Goal: Task Accomplishment & Management: Manage account settings

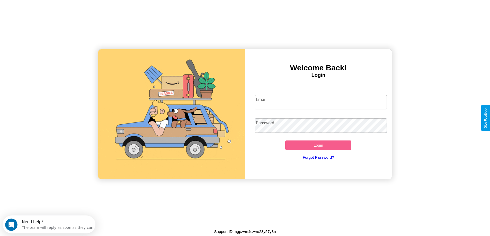
click at [321, 102] on input "Email" at bounding box center [321, 102] width 132 height 14
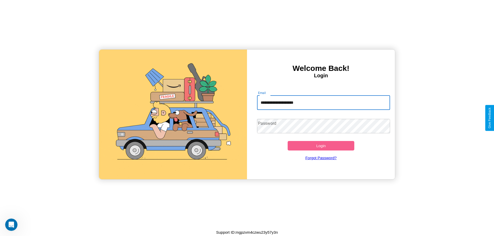
type input "**********"
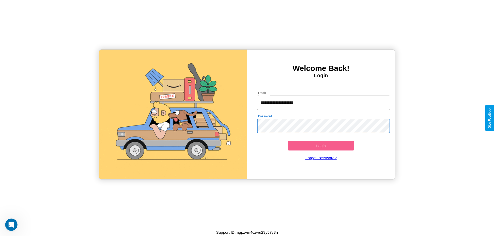
click at [321, 146] on button "Login" at bounding box center [320, 146] width 67 height 10
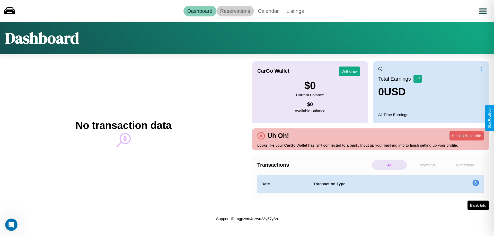
click at [235, 11] on link "Reservations" at bounding box center [235, 11] width 38 height 11
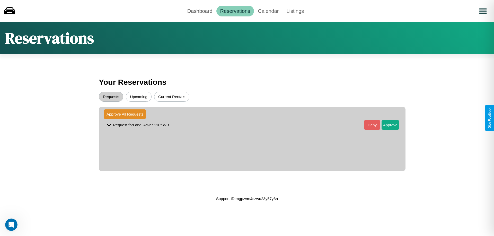
click at [139, 97] on button "Upcoming" at bounding box center [139, 97] width 26 height 10
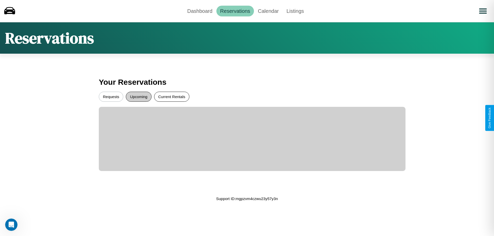
click at [171, 97] on button "Current Rentals" at bounding box center [171, 97] width 35 height 10
click at [111, 97] on button "Requests" at bounding box center [111, 97] width 24 height 10
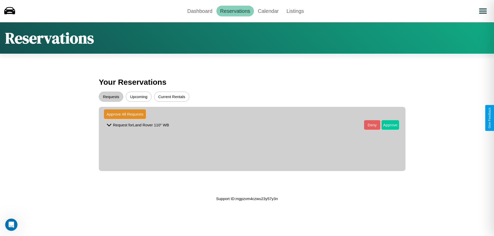
click at [386, 125] on button "Approve" at bounding box center [389, 125] width 17 height 10
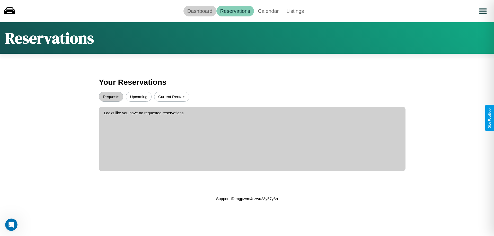
click at [200, 11] on link "Dashboard" at bounding box center [199, 11] width 33 height 11
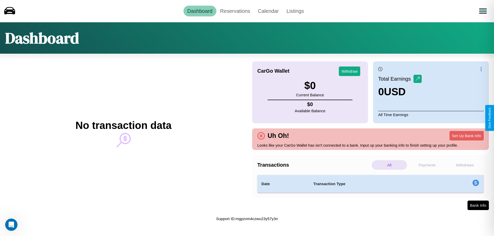
click at [427, 165] on p "Payments" at bounding box center [426, 165] width 35 height 10
click at [464, 165] on p "Withdraws" at bounding box center [464, 165] width 35 height 10
click at [389, 165] on p "All" at bounding box center [389, 165] width 35 height 10
click at [466, 136] on button "Set Up Bank Info" at bounding box center [466, 136] width 34 height 10
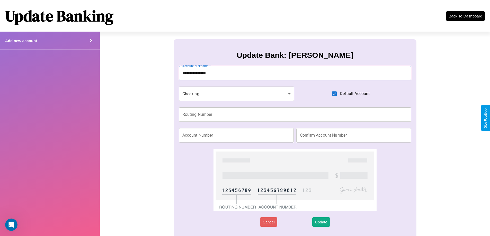
type input "**********"
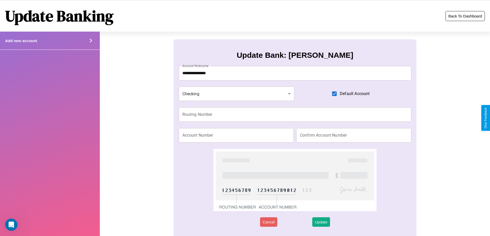
click at [465, 16] on button "Back To Dashboard" at bounding box center [464, 16] width 39 height 10
